Goal: Information Seeking & Learning: Learn about a topic

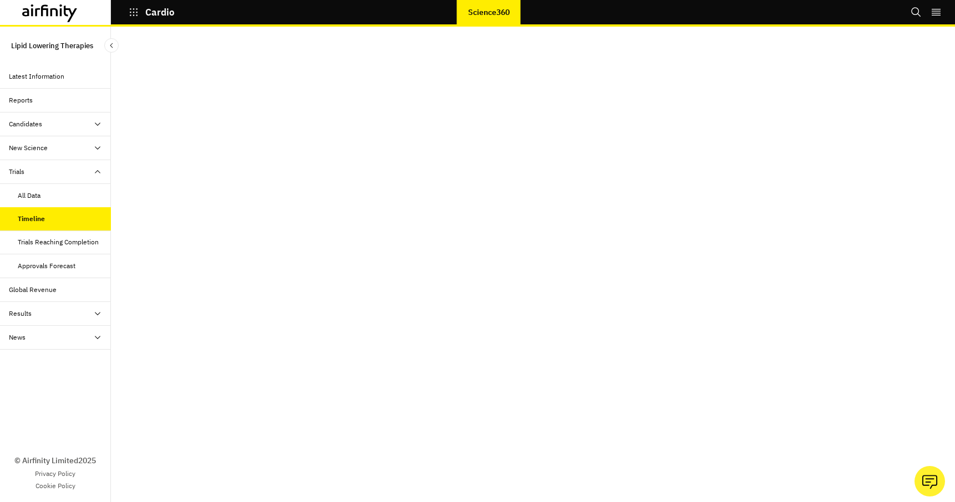
scroll to position [22, 0]
click at [67, 239] on div "Trials Reaching Completion" at bounding box center [58, 242] width 81 height 10
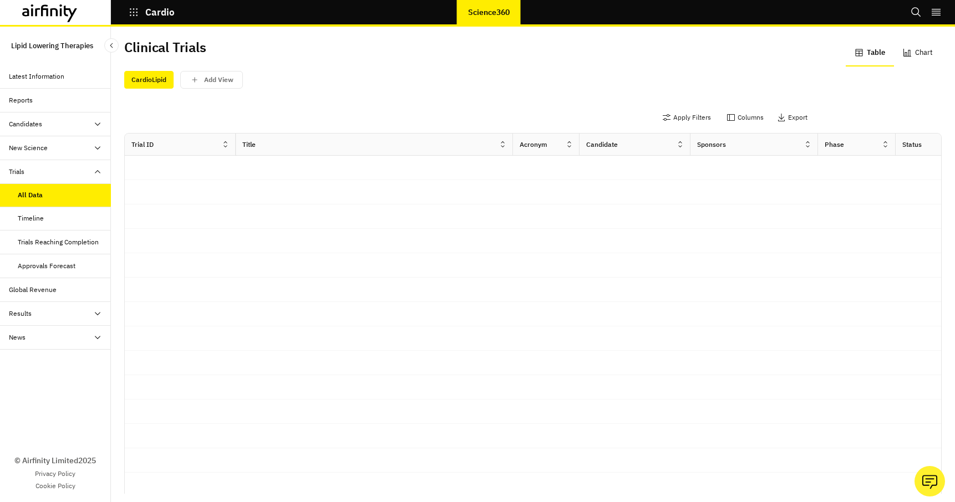
scroll to position [3, 0]
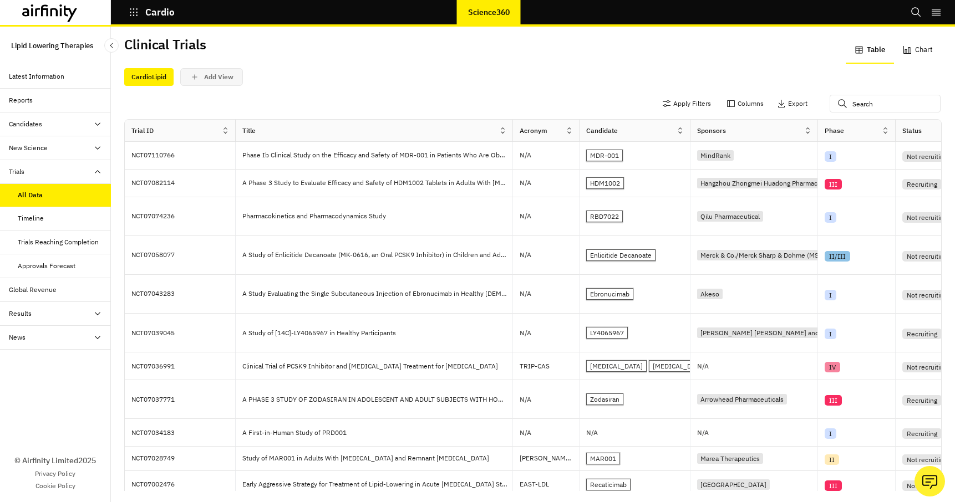
click at [212, 78] on p "Add View" at bounding box center [218, 77] width 29 height 8
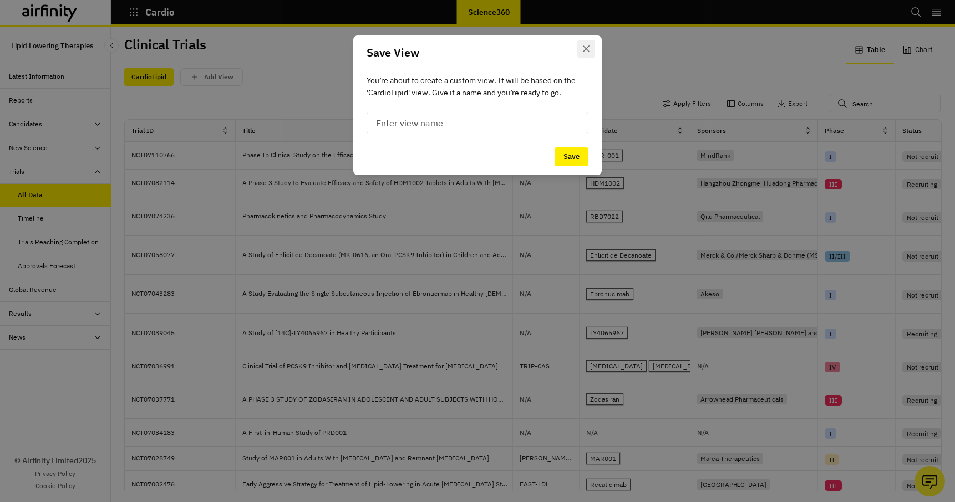
click at [587, 47] on icon "Close" at bounding box center [586, 48] width 7 height 7
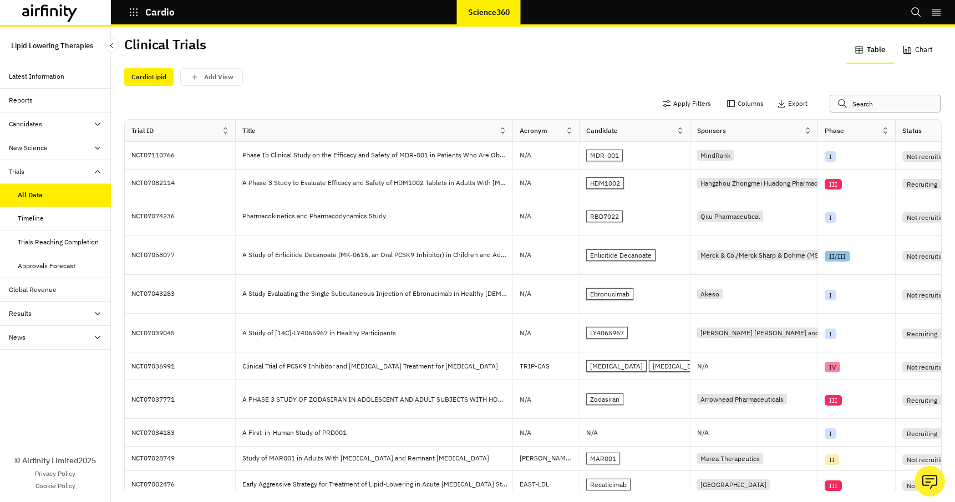
click at [852, 104] on input "text" at bounding box center [884, 104] width 111 height 18
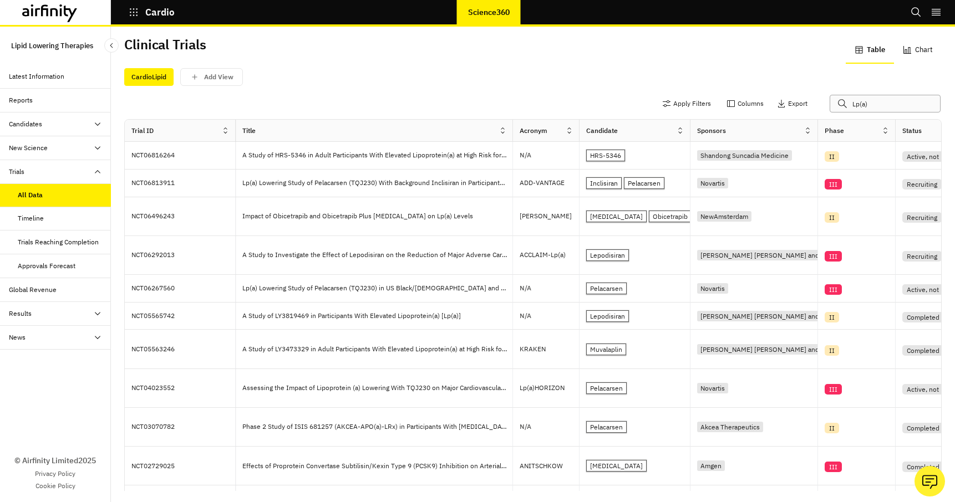
type input "Lp(a)"
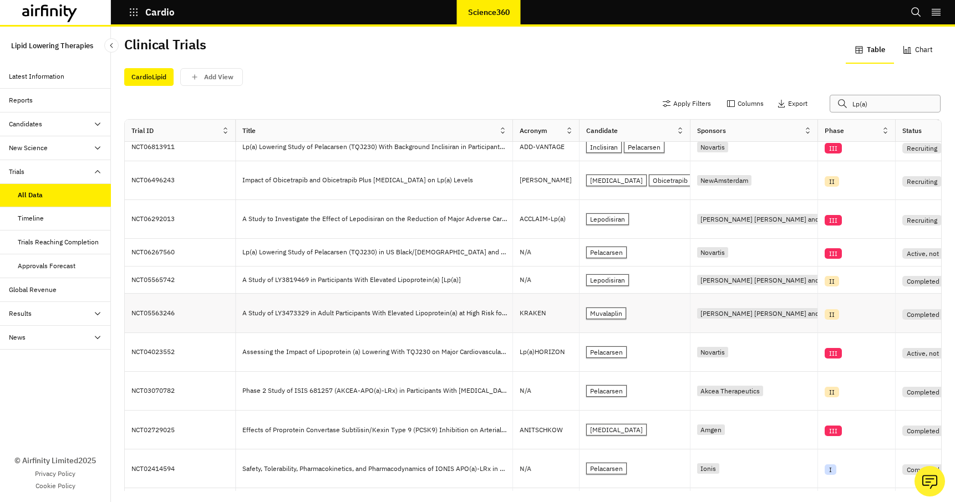
scroll to position [52, 0]
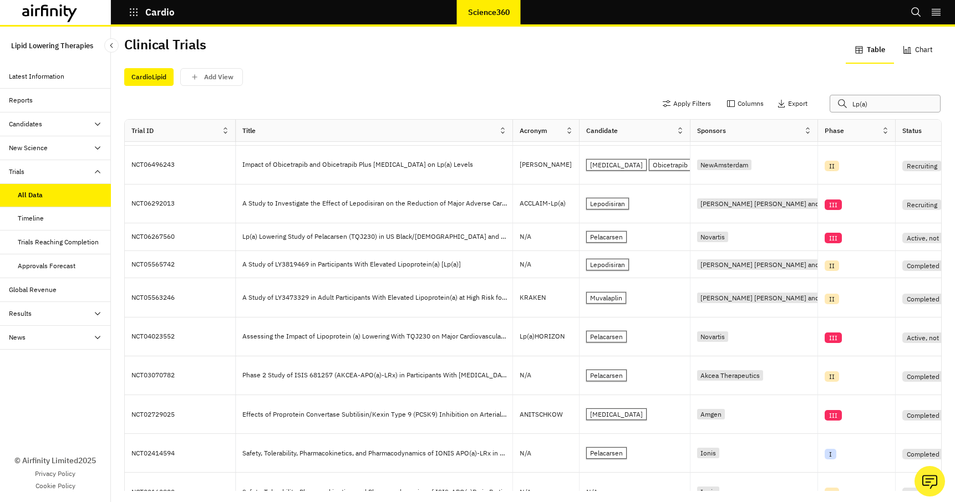
click at [887, 103] on input "Lp(a)" at bounding box center [884, 104] width 111 height 18
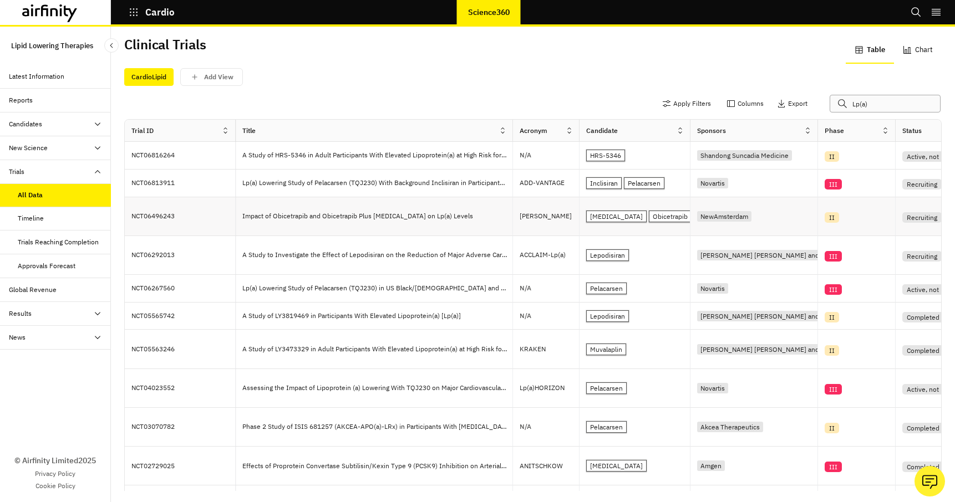
scroll to position [0, 0]
click at [24, 217] on div "Timeline" at bounding box center [31, 218] width 26 height 10
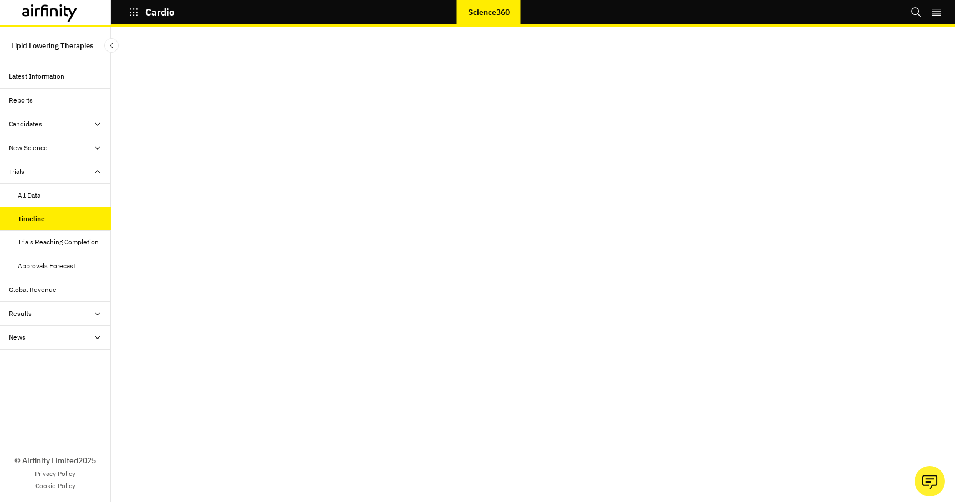
click at [65, 239] on div "Trials Reaching Completion" at bounding box center [58, 242] width 81 height 10
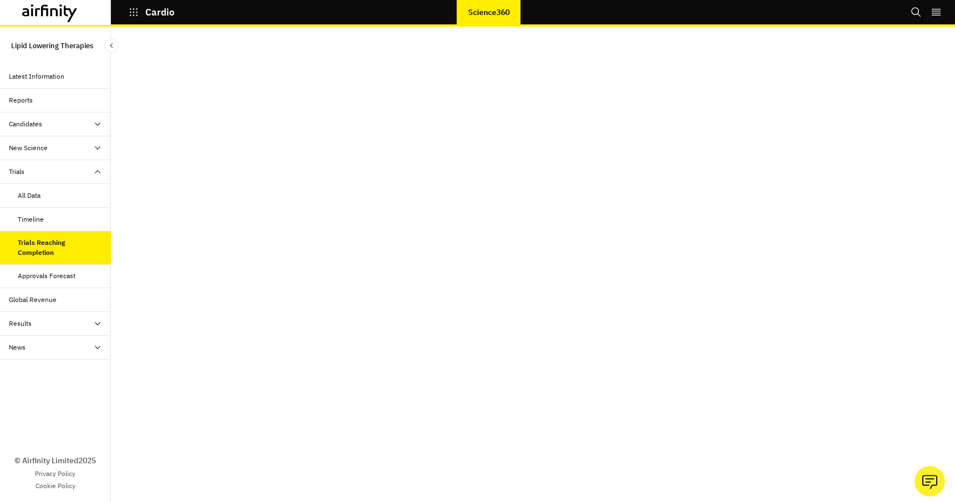
click at [35, 221] on div "Timeline" at bounding box center [31, 220] width 26 height 10
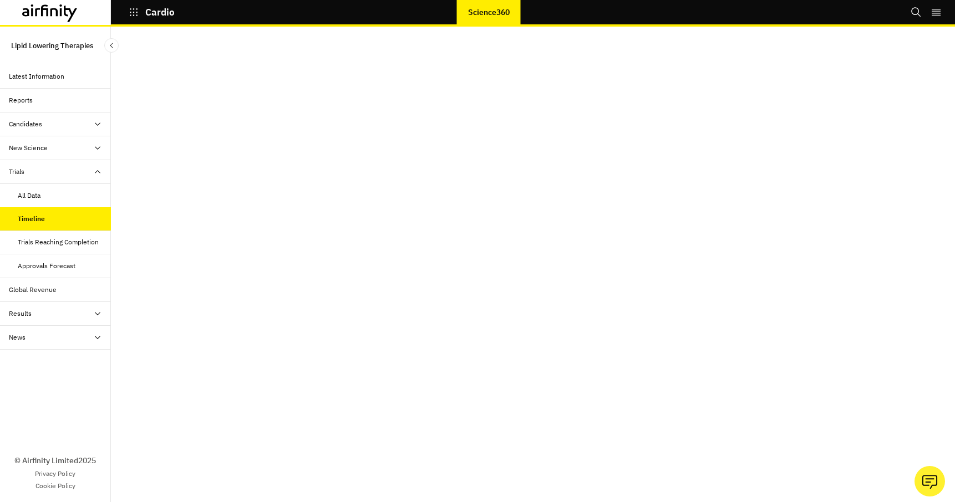
scroll to position [22, 0]
click at [22, 126] on div "Candidates" at bounding box center [25, 124] width 33 height 10
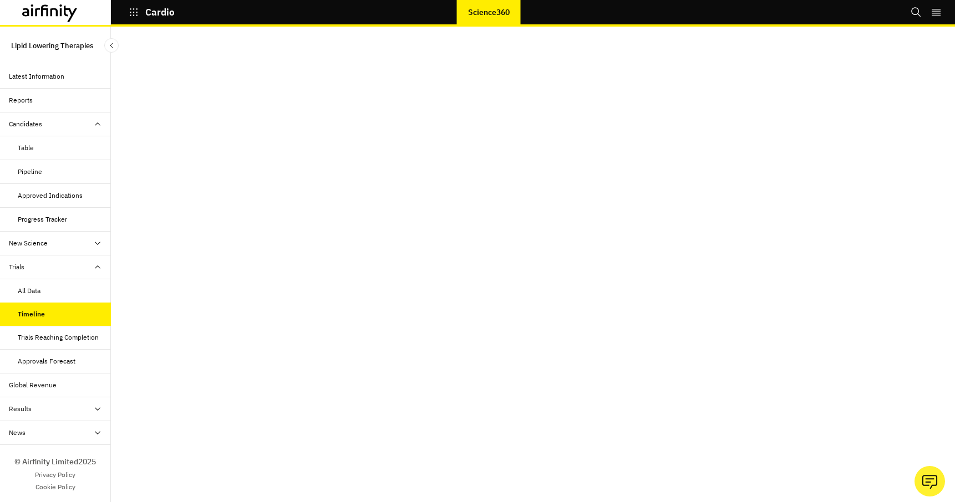
click at [24, 147] on div "Table" at bounding box center [26, 148] width 16 height 10
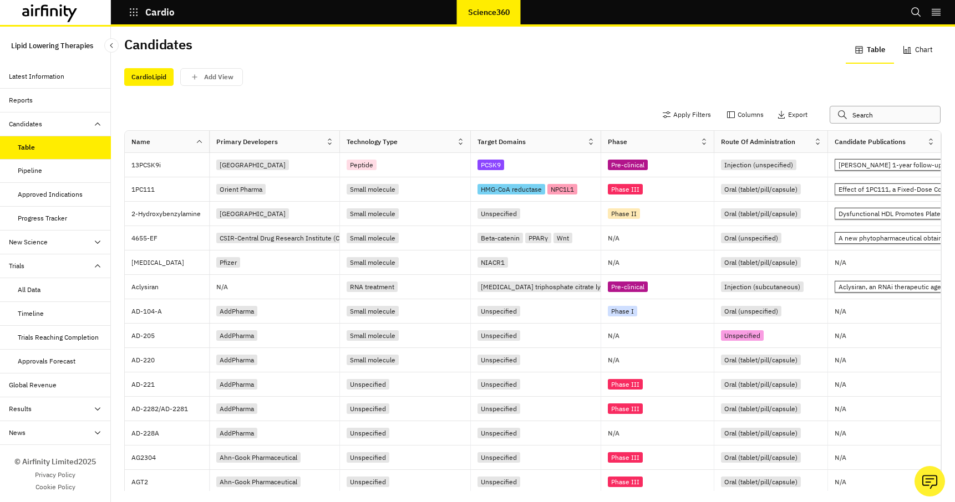
click at [865, 106] on input "text" at bounding box center [884, 115] width 111 height 18
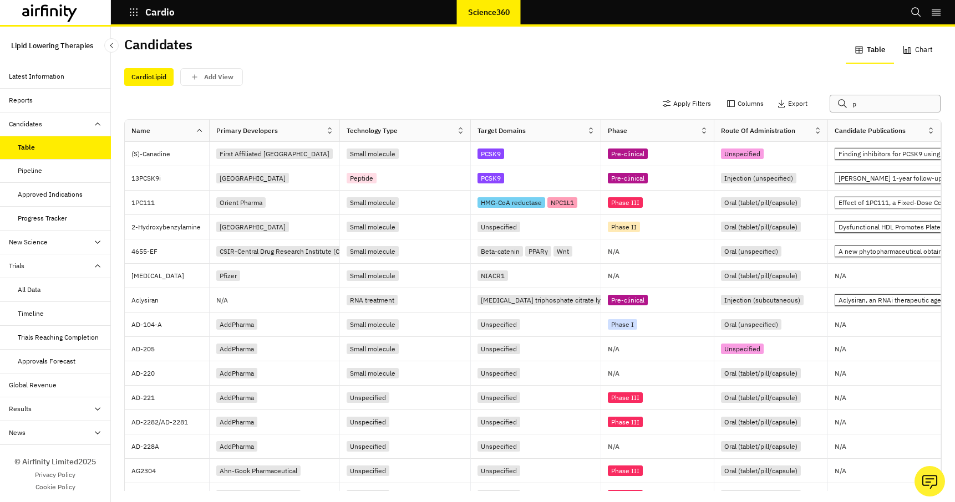
scroll to position [3, 0]
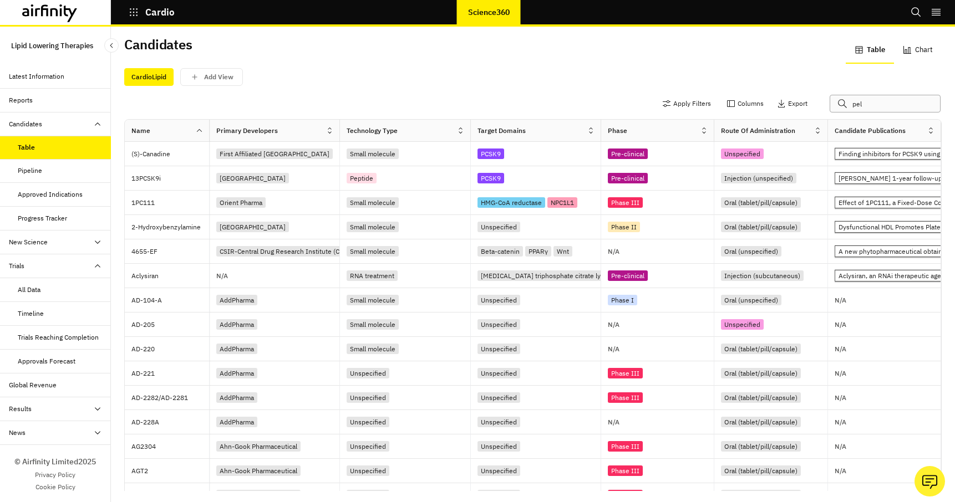
type input "pela"
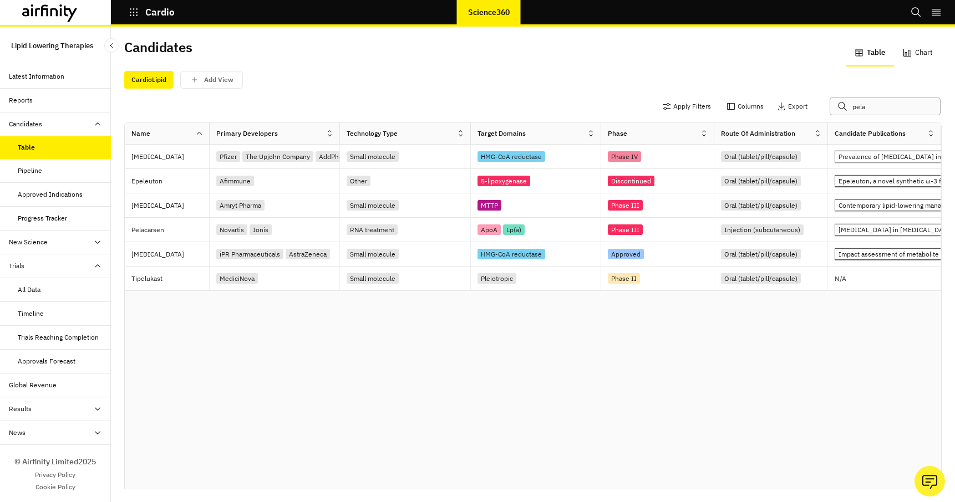
scroll to position [0, 0]
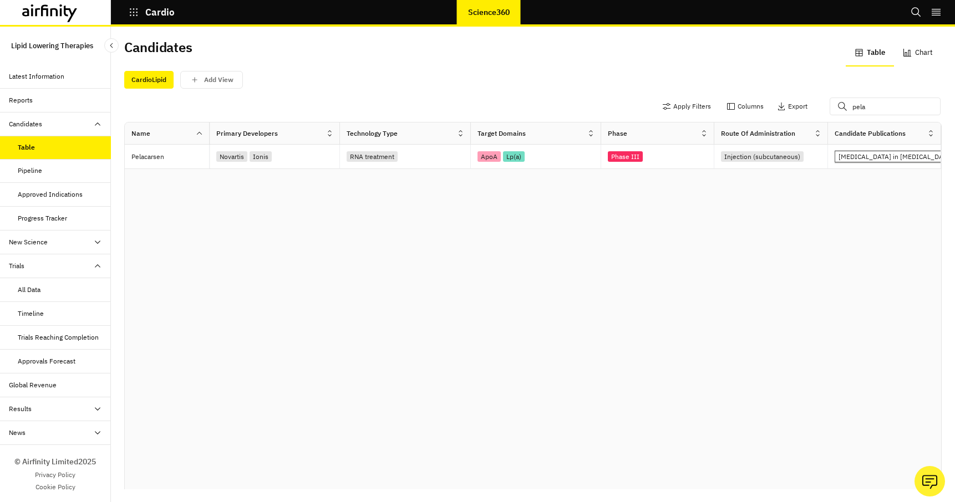
click at [29, 315] on div "Timeline" at bounding box center [31, 314] width 26 height 10
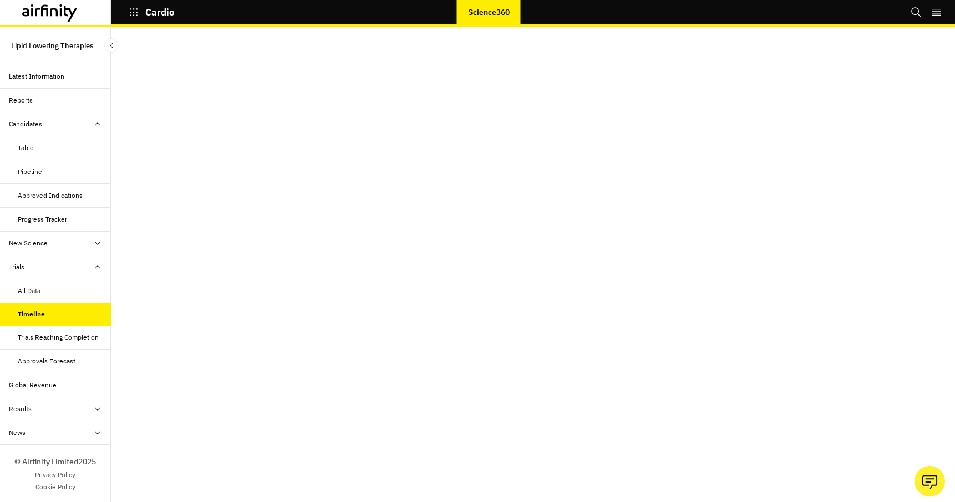
click at [43, 363] on div "Approvals Forecast" at bounding box center [47, 361] width 58 height 10
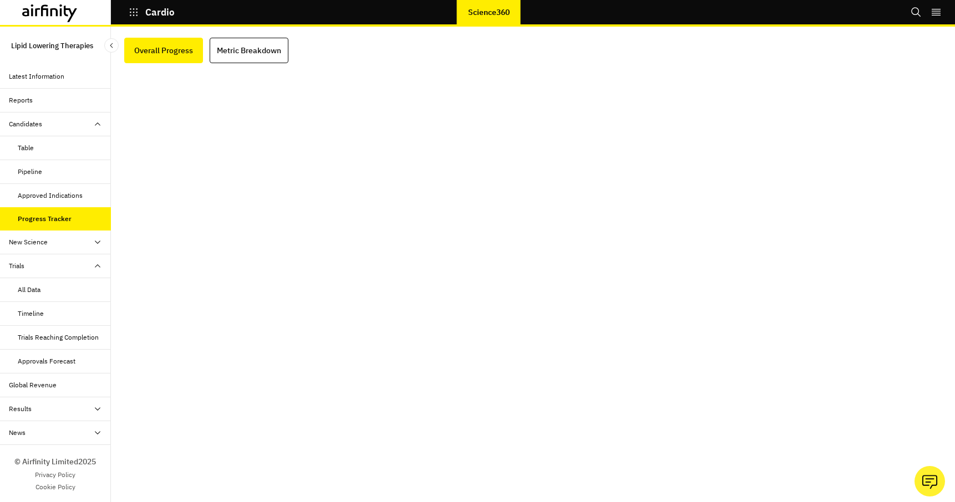
click at [26, 293] on div "All Data" at bounding box center [29, 290] width 23 height 10
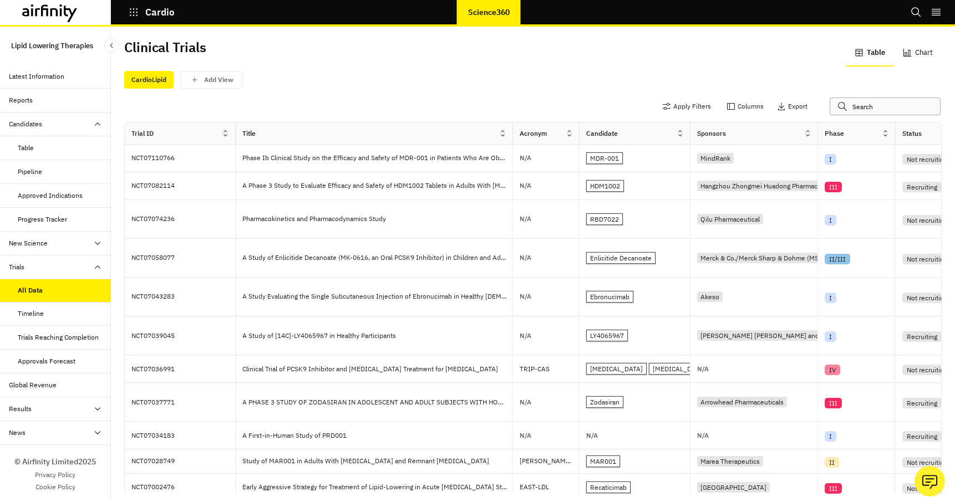
click at [875, 105] on input "text" at bounding box center [884, 107] width 111 height 18
type input "Pela"
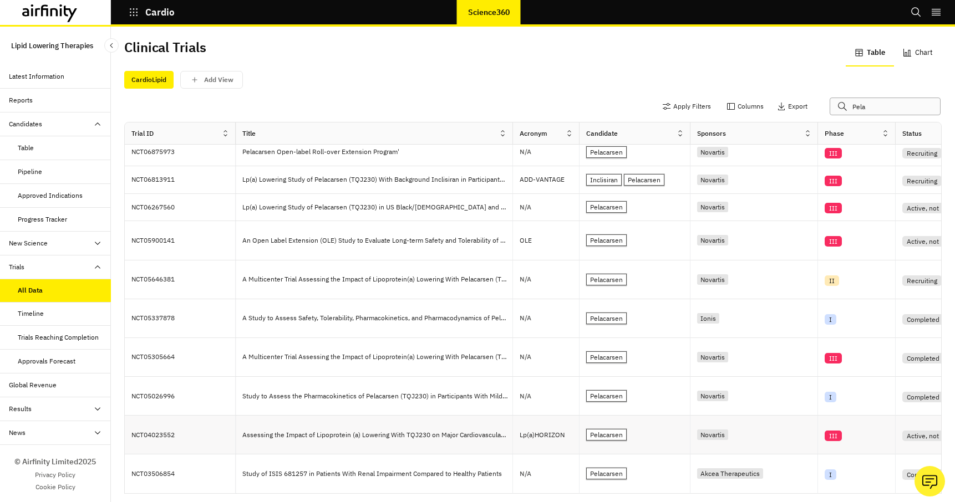
scroll to position [6, 0]
